Goal: Task Accomplishment & Management: Manage account settings

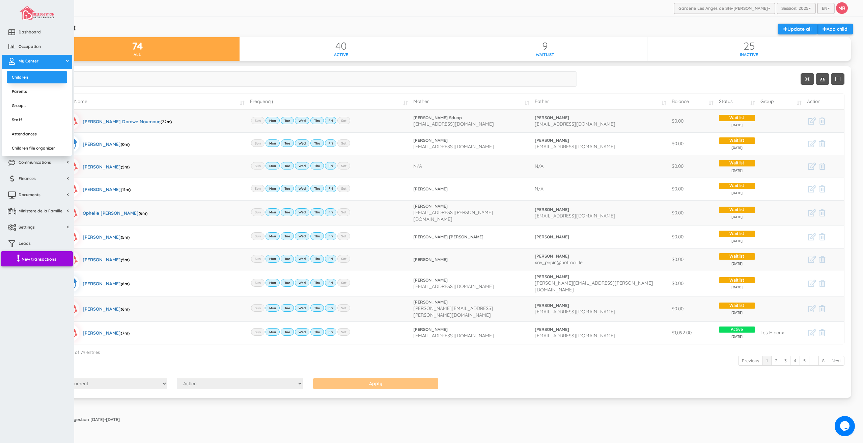
click at [49, 260] on span "New transactions" at bounding box center [39, 259] width 35 height 6
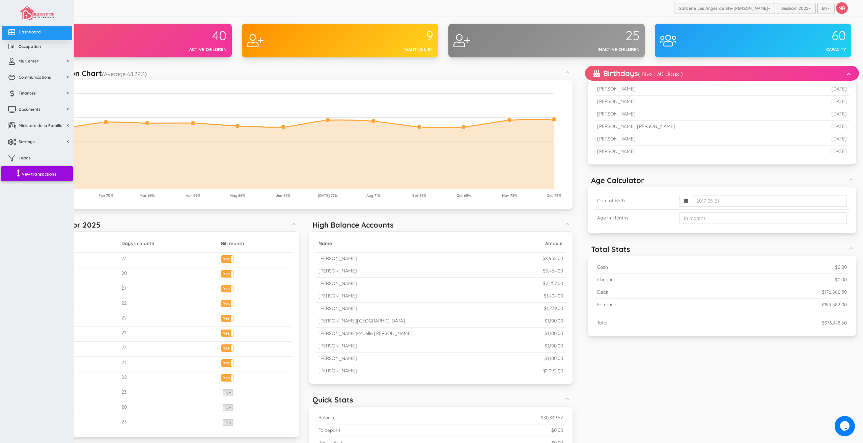
click at [25, 174] on span "New transactions" at bounding box center [39, 174] width 35 height 6
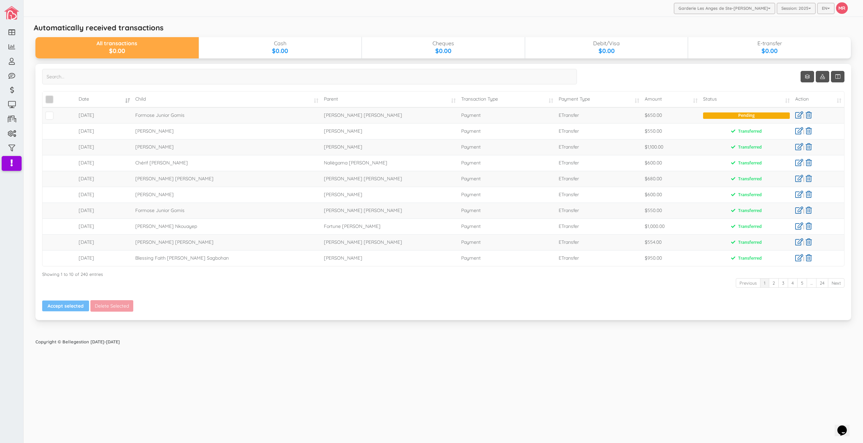
click at [51, 96] on span "\a\9\9\9\9\a\9\9\9\9\a\9\9\9\9\a\9\9\9\9\a\9\9\9" at bounding box center [49, 99] width 8 height 8
click at [57, 96] on input "\a\9\9\9\9\a\9\9\9\9\a\9\9\9\9\a\9\9\9\9\a\9\9\9" at bounding box center [57, 96] width 0 height 0
drag, startPoint x: 72, startPoint y: 304, endPoint x: 75, endPoint y: 160, distance: 144.0
click at [72, 304] on button "Accept selected" at bounding box center [65, 305] width 47 height 11
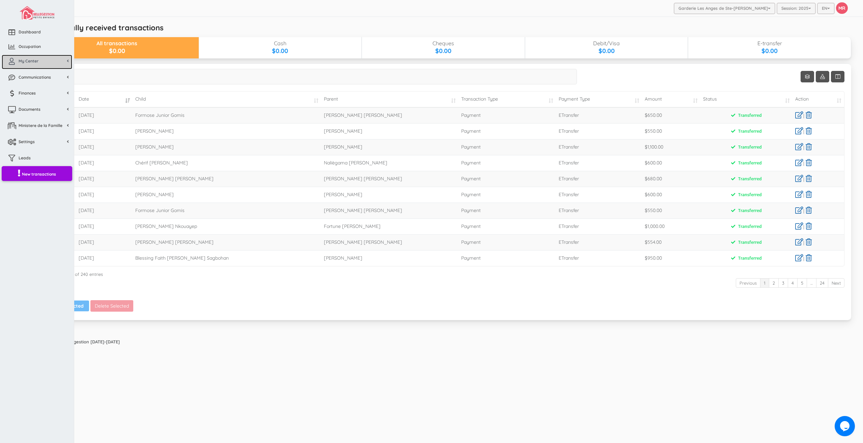
click at [14, 67] on link "My Center" at bounding box center [37, 62] width 70 height 15
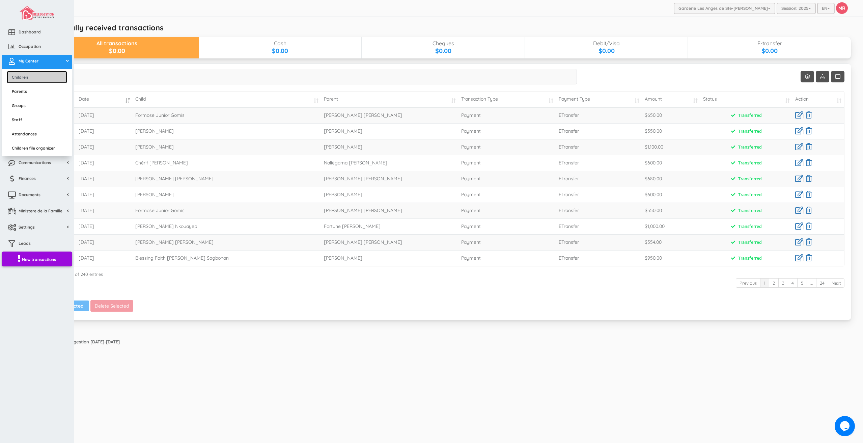
click at [18, 75] on link "Children" at bounding box center [37, 77] width 60 height 12
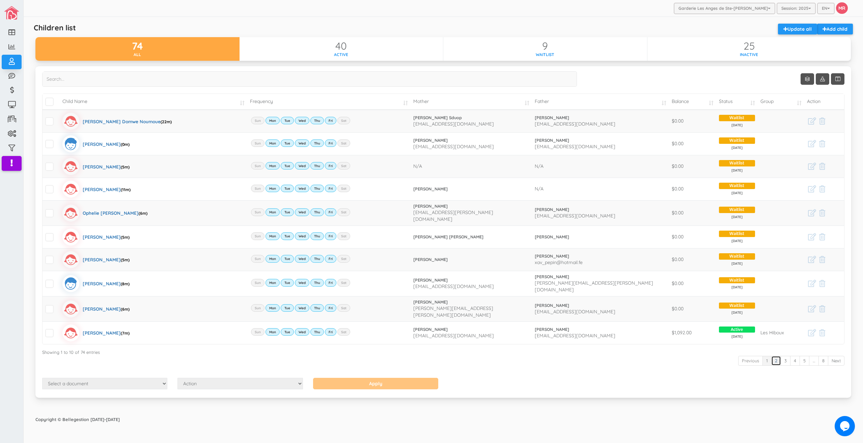
click at [777, 355] on link "2" at bounding box center [776, 360] width 10 height 10
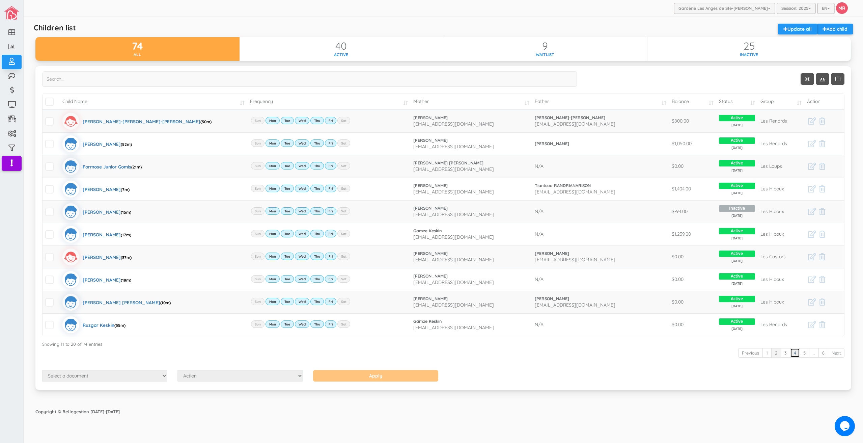
click at [791, 355] on link "4" at bounding box center [795, 353] width 10 height 10
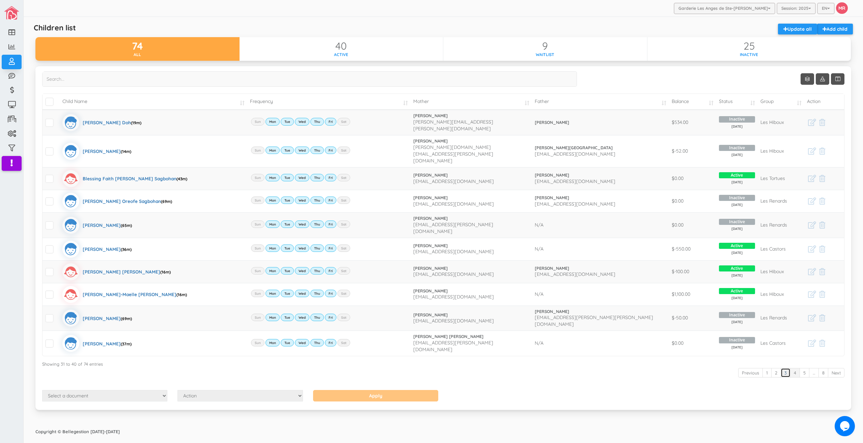
click at [785, 368] on link "3" at bounding box center [785, 373] width 10 height 10
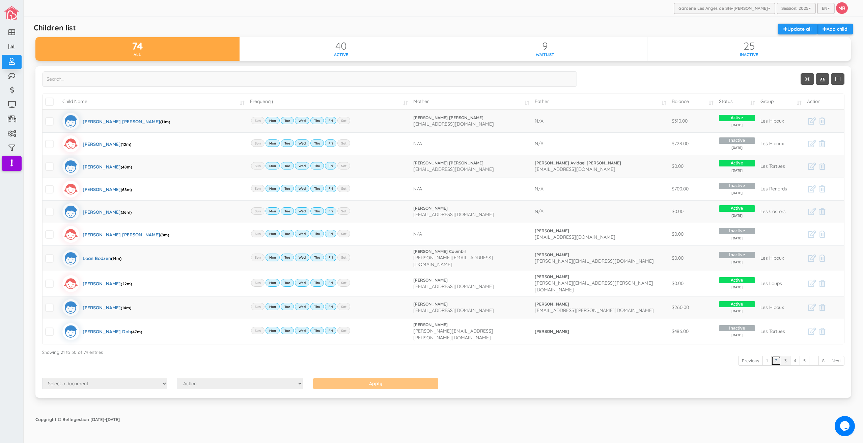
click at [776, 355] on link "2" at bounding box center [776, 360] width 10 height 10
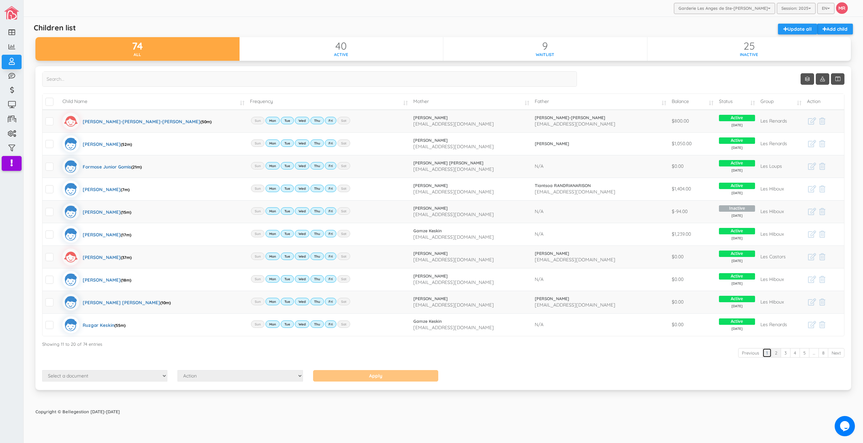
click at [767, 348] on link "1" at bounding box center [766, 353] width 9 height 10
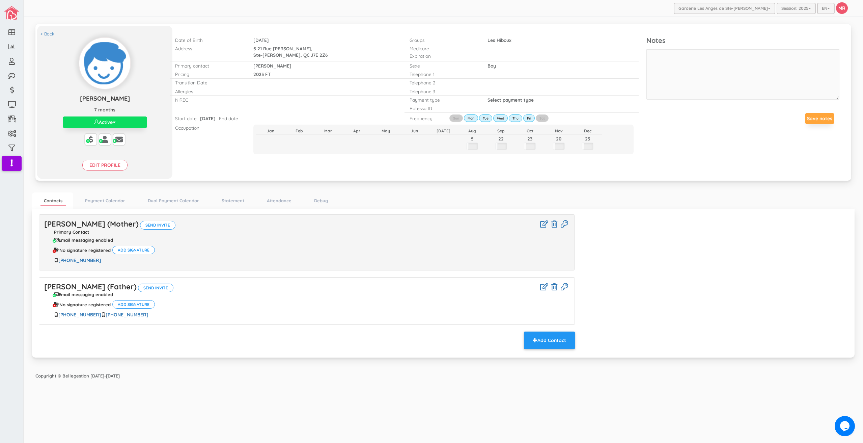
click at [722, 126] on div "Save notes" at bounding box center [742, 118] width 193 height 21
click at [132, 218] on div "Perlette MARINDRAZANA (Mother) Send invite Primary Contact Email messaging enab…" at bounding box center [306, 242] width 535 height 55
click at [131, 220] on link "Perlette MARINDRAZANA (Mother)" at bounding box center [91, 223] width 94 height 9
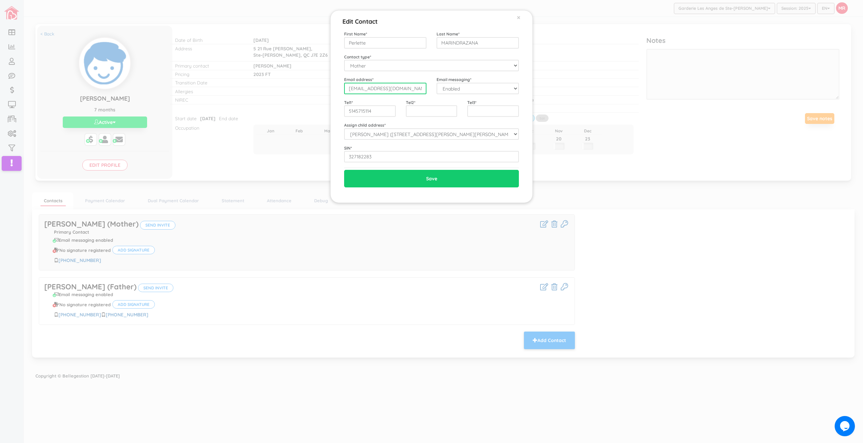
click at [397, 90] on input "perlette.marina@gmail.com" at bounding box center [385, 88] width 82 height 11
click at [387, 110] on input "5145715114" at bounding box center [370, 110] width 52 height 11
click at [683, 213] on div "Edit Contact × Close First Name * Perlette Last Name * MARINDRAZANA Contact typ…" at bounding box center [431, 221] width 863 height 443
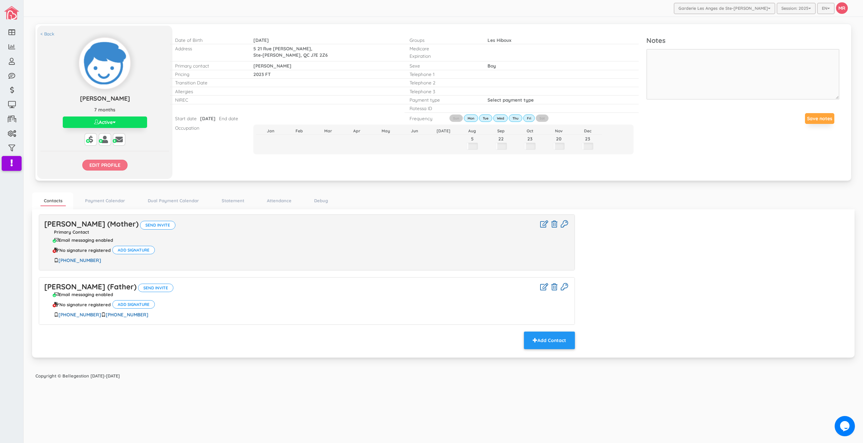
click at [105, 170] on input "Edit profile" at bounding box center [104, 165] width 45 height 11
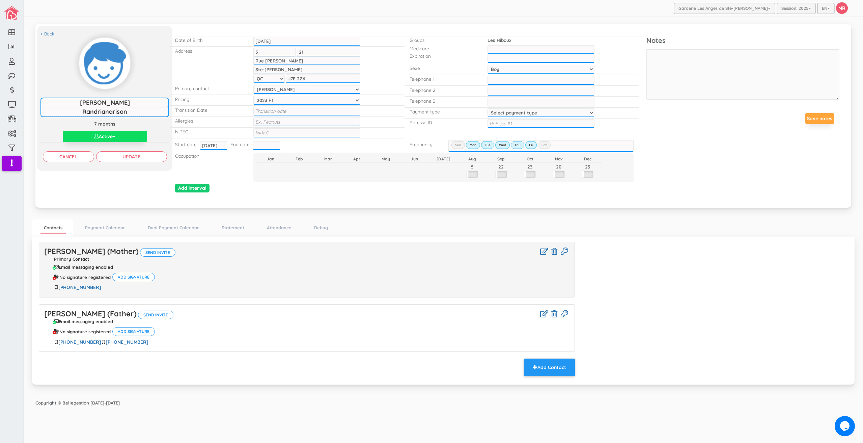
click at [527, 129] on div "Rotessa ID" at bounding box center [521, 123] width 234 height 11
click at [525, 126] on input "text" at bounding box center [540, 123] width 107 height 9
paste input "Perlette Marindrazana Ep Randrianarison-Up0Uty"
type input "Perlette Marindrazana Ep Randrianarison-Up0Uty"
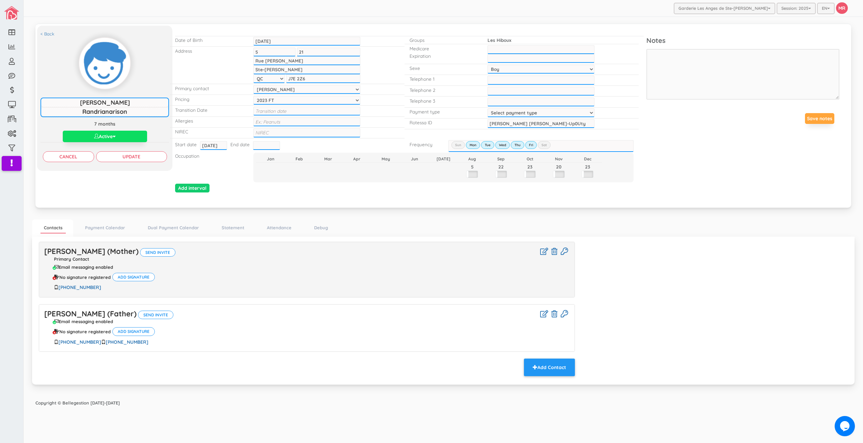
click at [509, 110] on select "Select payment type 1 payment on 1st 2 payments 50/50 1 payment on 15th Custom …" at bounding box center [540, 112] width 107 height 9
select select "2"
click at [487, 108] on select "Select payment type 1 payment on 1st 2 payments 50/50 1 payment on 15th Custom …" at bounding box center [540, 112] width 107 height 9
drag, startPoint x: 501, startPoint y: 123, endPoint x: 386, endPoint y: 116, distance: 115.9
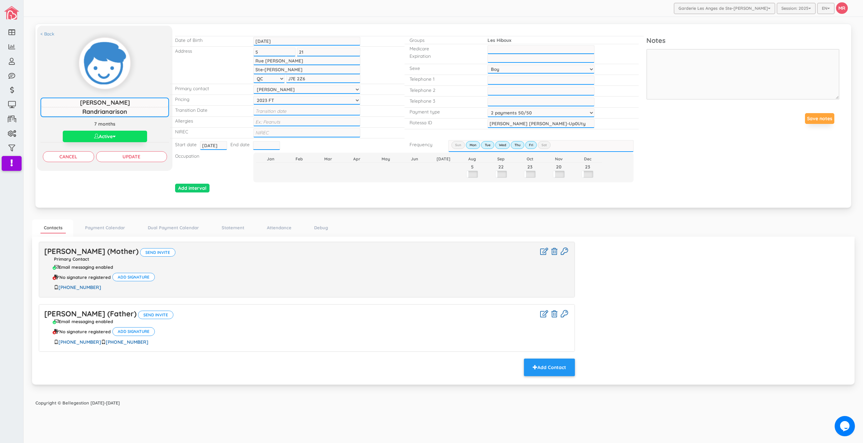
click at [386, 116] on div "Date of Birth 2025-02-08 2025-02-08 Address 5 5 21 21 Rue Gauthier, Rue Gauthie…" at bounding box center [409, 115] width 474 height 172
drag, startPoint x: 578, startPoint y: 125, endPoint x: 654, endPoint y: 129, distance: 75.6
click at [650, 128] on div "< Back Frédéric Maherizo Randrianarison Frédéric Maherizo Randrianarison 7 mont…" at bounding box center [443, 115] width 812 height 172
type input "Perlette Marindrazana Ep Randrianarison-Up0Uty"
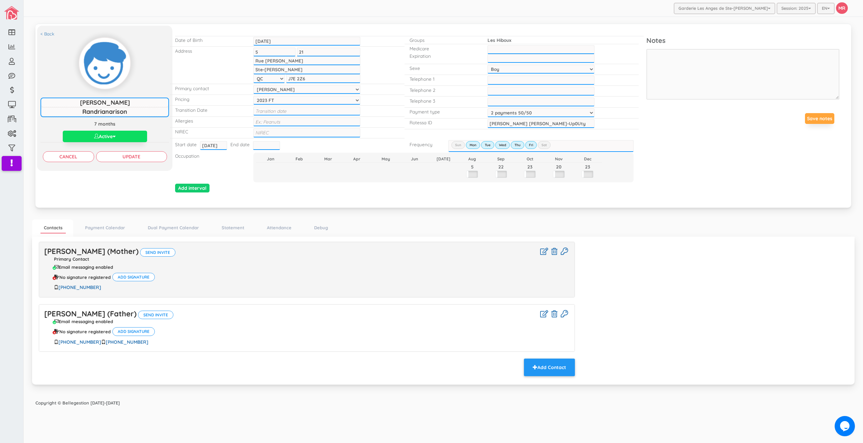
scroll to position [0, 0]
click at [662, 131] on div "Notes Save notes" at bounding box center [747, 85] width 203 height 98
click at [127, 154] on input "Update" at bounding box center [131, 156] width 71 height 11
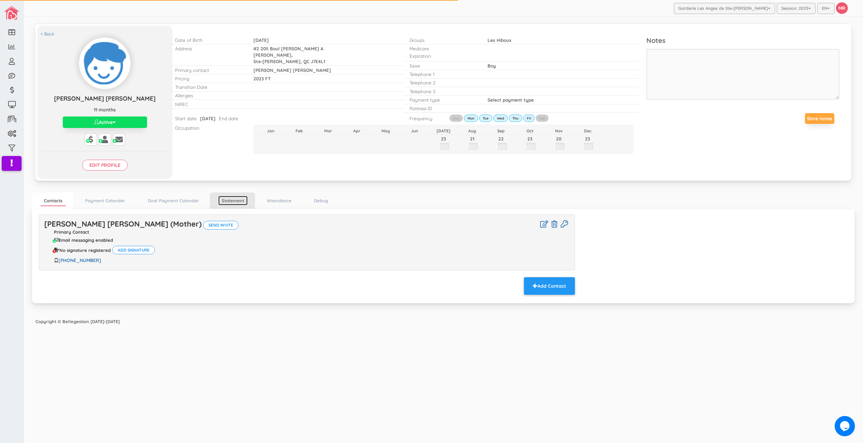
click at [240, 203] on link "Statement" at bounding box center [232, 201] width 29 height 10
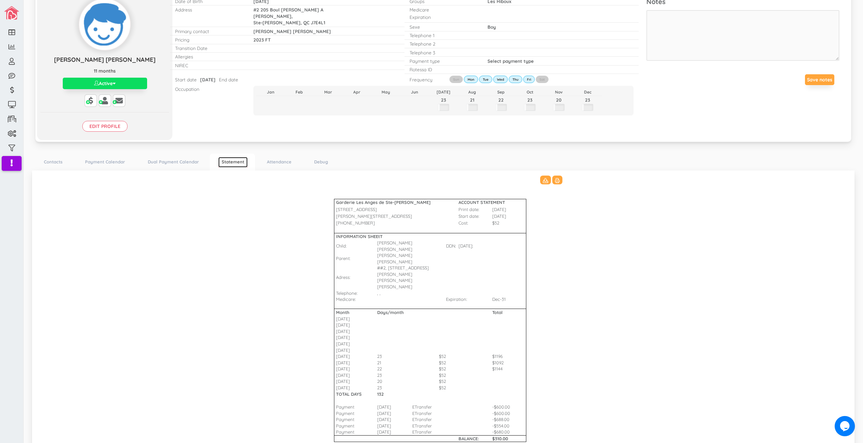
scroll to position [63, 0]
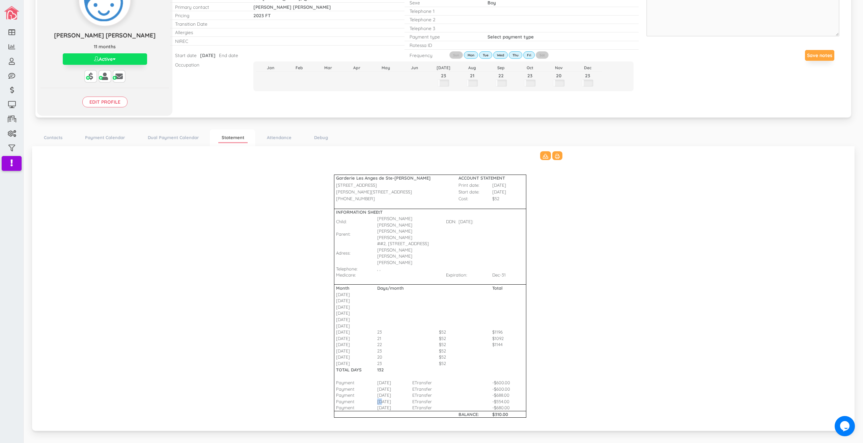
drag, startPoint x: 374, startPoint y: 389, endPoint x: 381, endPoint y: 389, distance: 6.4
click at [381, 398] on tr "Payment [DATE] ETransfer -$554.00" at bounding box center [443, 401] width 253 height 6
click at [381, 392] on td "[DATE]" at bounding box center [394, 395] width 35 height 6
drag, startPoint x: 381, startPoint y: 383, endPoint x: 504, endPoint y: 383, distance: 122.4
click at [504, 392] on tr "Payment [DATE] ETransfer -$688.00" at bounding box center [443, 395] width 253 height 6
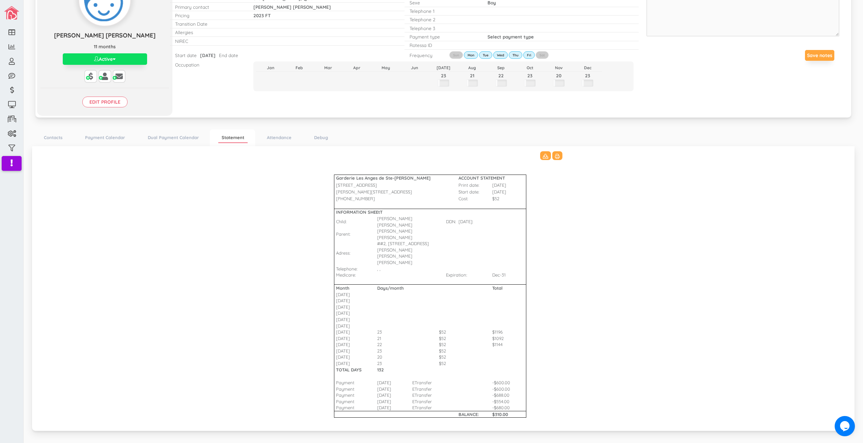
click at [317, 360] on td at bounding box center [325, 363] width 17 height 6
click at [48, 138] on link "Contacts" at bounding box center [52, 138] width 25 height 10
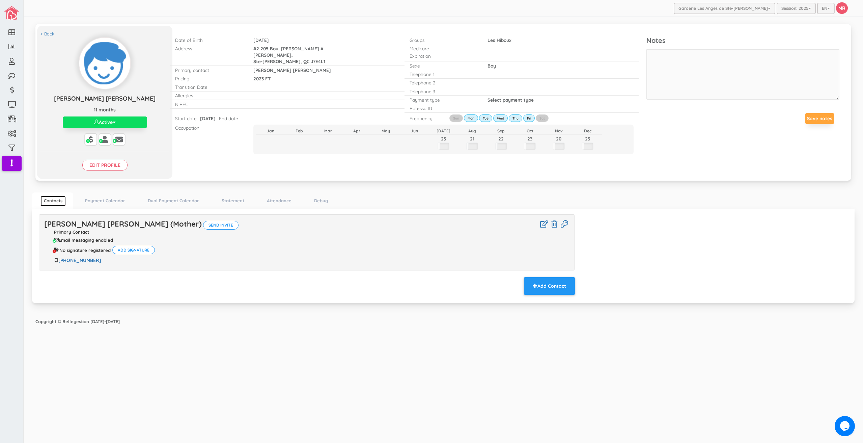
scroll to position [0, 0]
click at [120, 221] on link "[PERSON_NAME] [PERSON_NAME] (Mother)" at bounding box center [123, 223] width 158 height 9
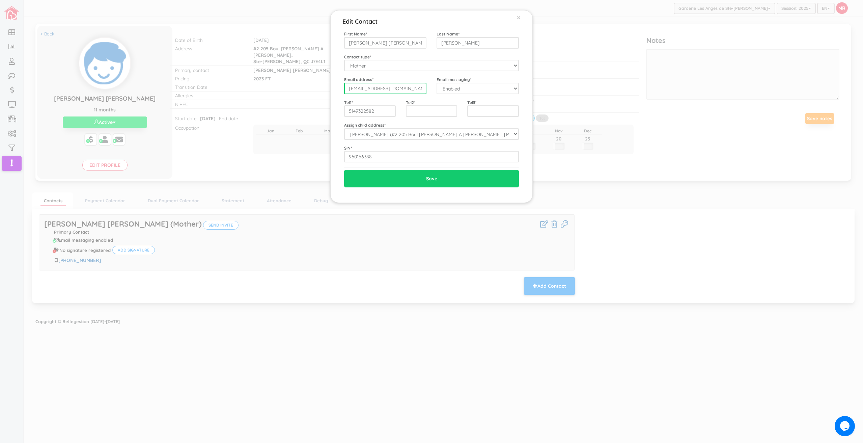
click at [414, 91] on input "[EMAIL_ADDRESS][DOMAIN_NAME]" at bounding box center [385, 88] width 82 height 11
click at [297, 358] on div "Edit Contact × Close First Name * [PERSON_NAME] [PERSON_NAME] Last Name * [PERS…" at bounding box center [431, 221] width 863 height 443
